Goal: Transaction & Acquisition: Obtain resource

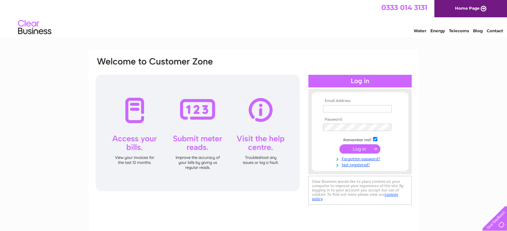
type input "[EMAIL_ADDRESS][DOMAIN_NAME]"
click at [352, 151] on input "submit" at bounding box center [359, 149] width 41 height 9
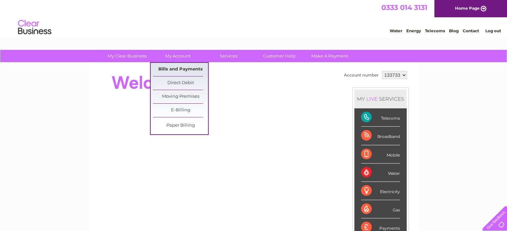
click at [182, 70] on link "Bills and Payments" at bounding box center [180, 69] width 55 height 13
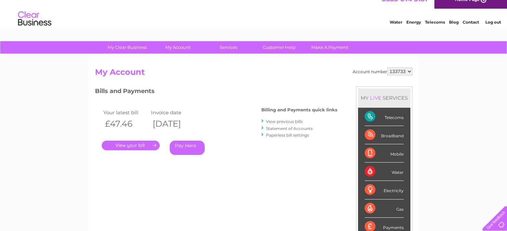
scroll to position [33, 0]
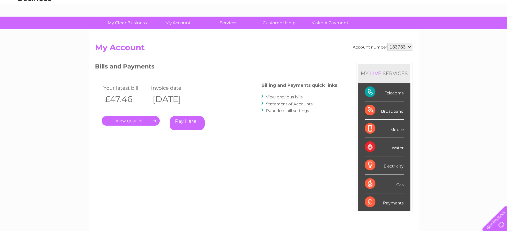
click at [130, 123] on link "." at bounding box center [131, 121] width 58 height 10
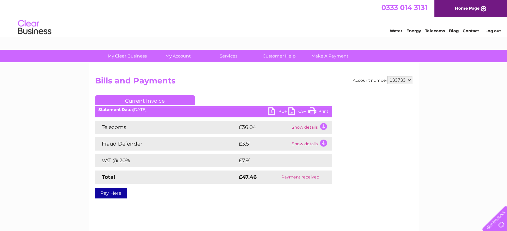
click at [278, 113] on link "PDF" at bounding box center [278, 113] width 20 height 10
